Goal: Navigation & Orientation: Find specific page/section

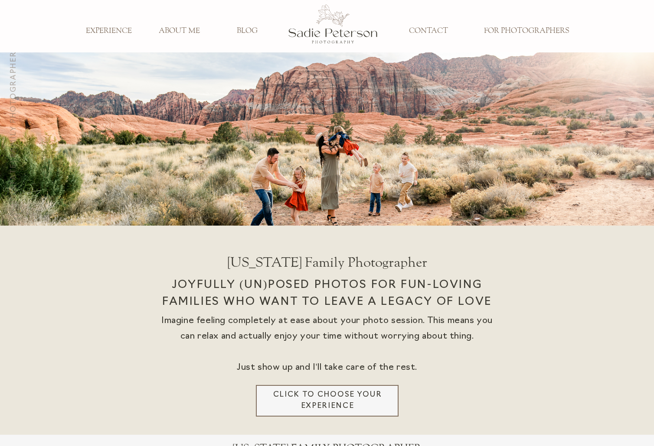
click at [114, 27] on h3 "EXPERIENCE" at bounding box center [108, 31] width 57 height 10
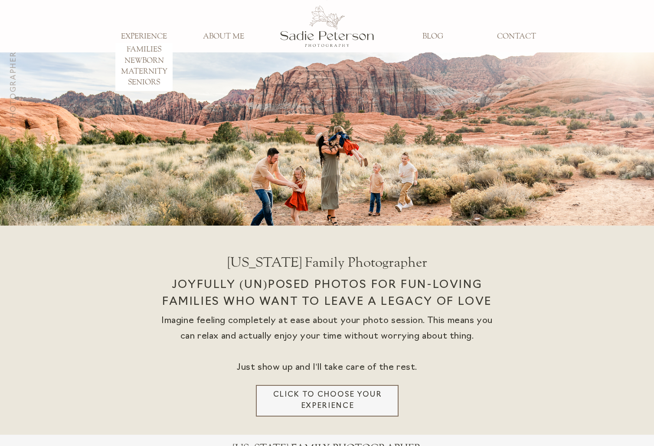
click at [147, 47] on h3 "FAMILIES" at bounding box center [143, 50] width 57 height 10
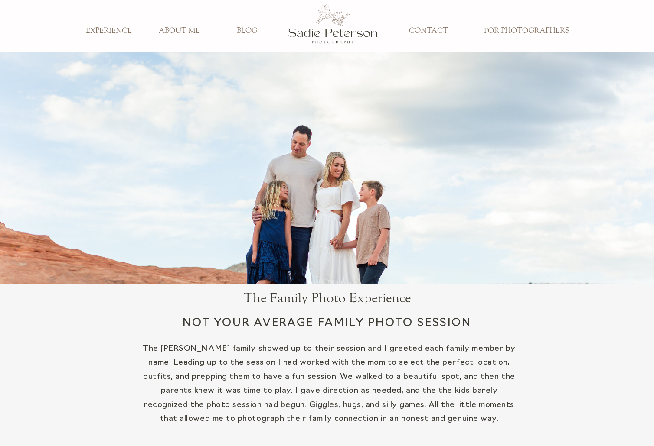
click at [487, 31] on h3 "FOR PHOTOGRAPHERS" at bounding box center [526, 31] width 98 height 10
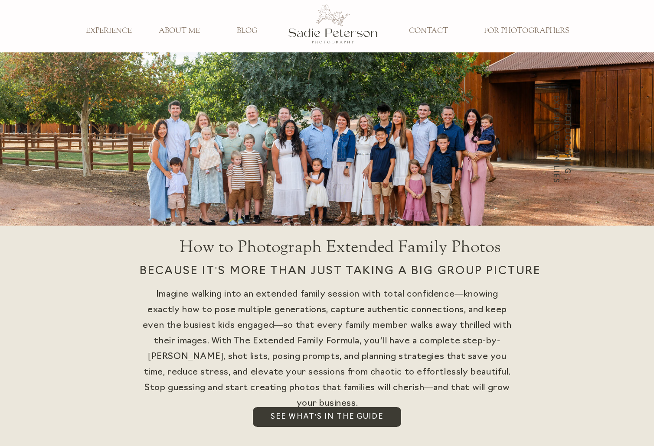
click at [322, 36] on div at bounding box center [333, 23] width 90 height 57
